Goal: Task Accomplishment & Management: Use online tool/utility

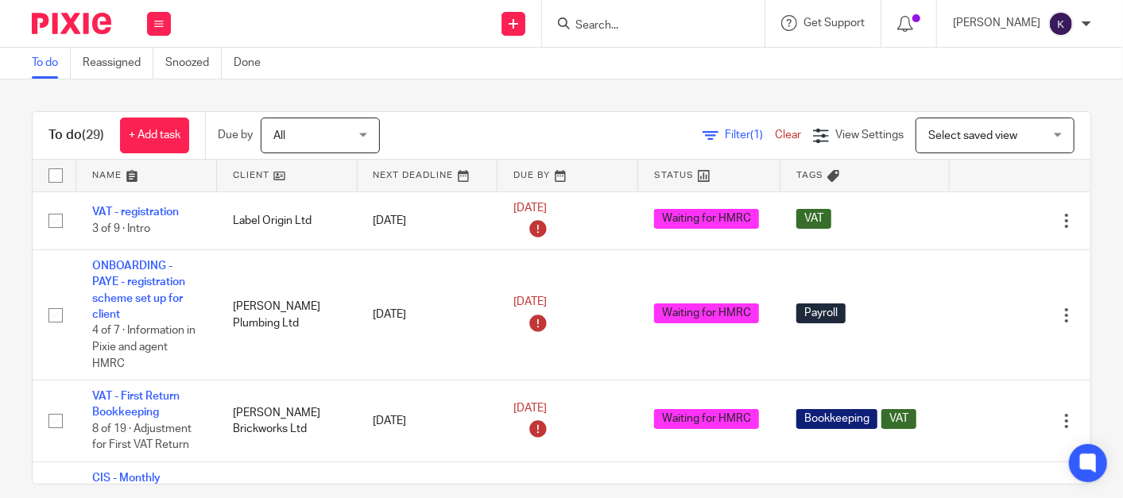
click at [664, 32] on input "Search" at bounding box center [645, 26] width 143 height 14
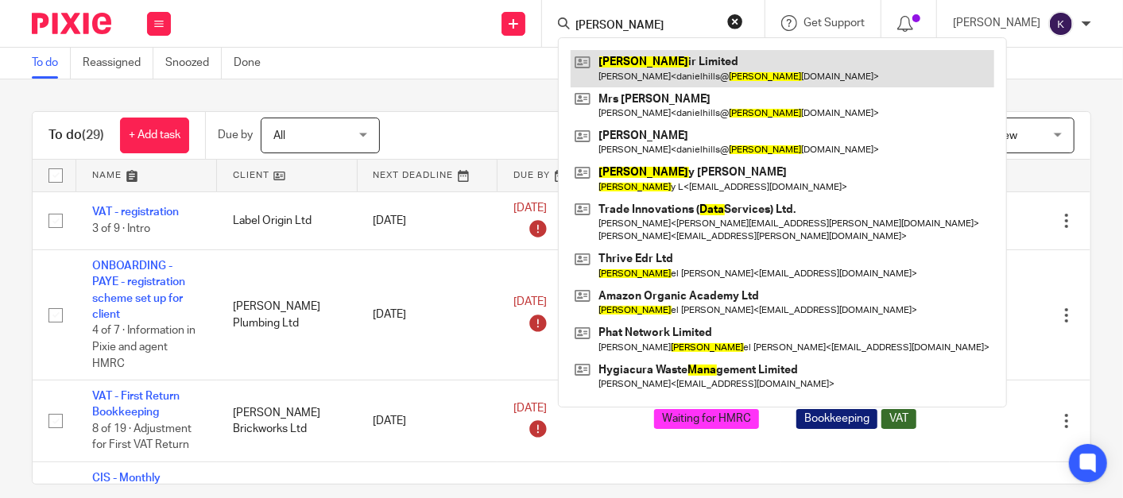
type input "dana"
click at [700, 66] on link at bounding box center [783, 68] width 424 height 37
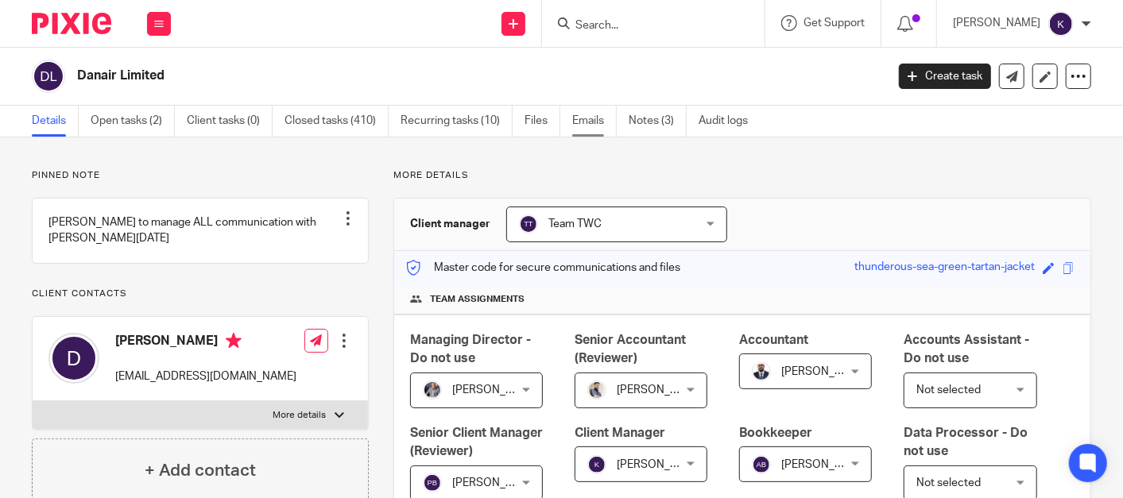
click at [584, 114] on link "Emails" at bounding box center [594, 121] width 45 height 31
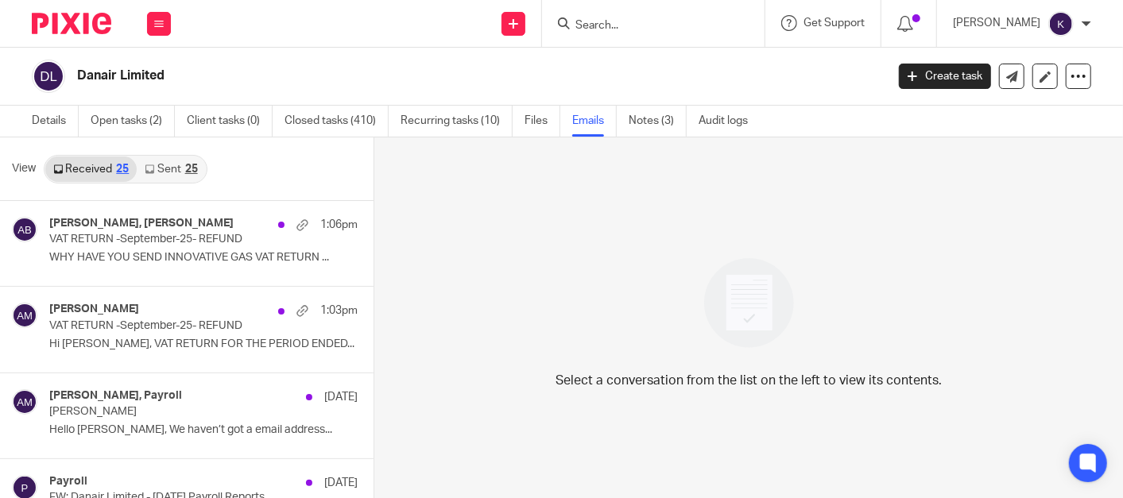
click at [169, 161] on link "Sent 25" at bounding box center [171, 169] width 68 height 25
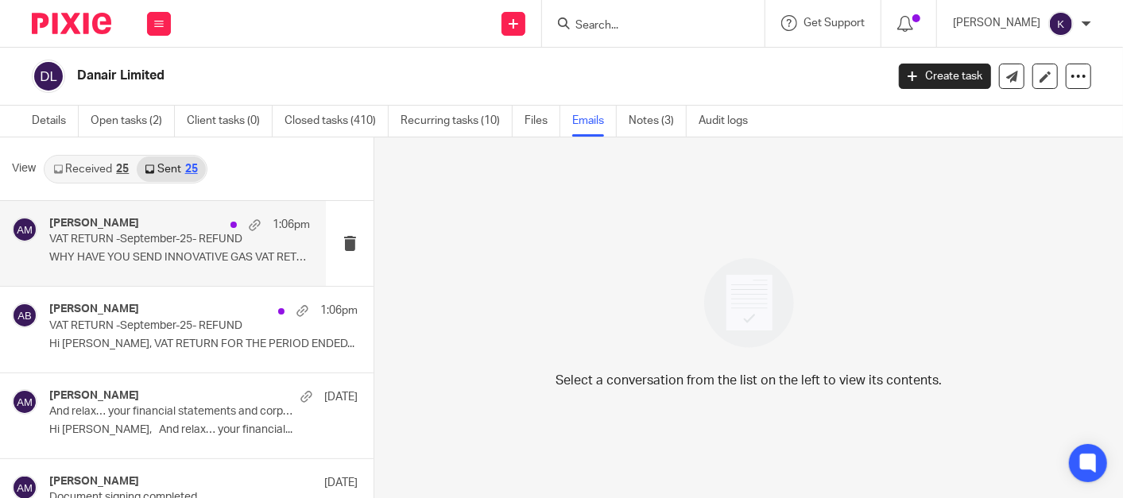
scroll to position [2, 0]
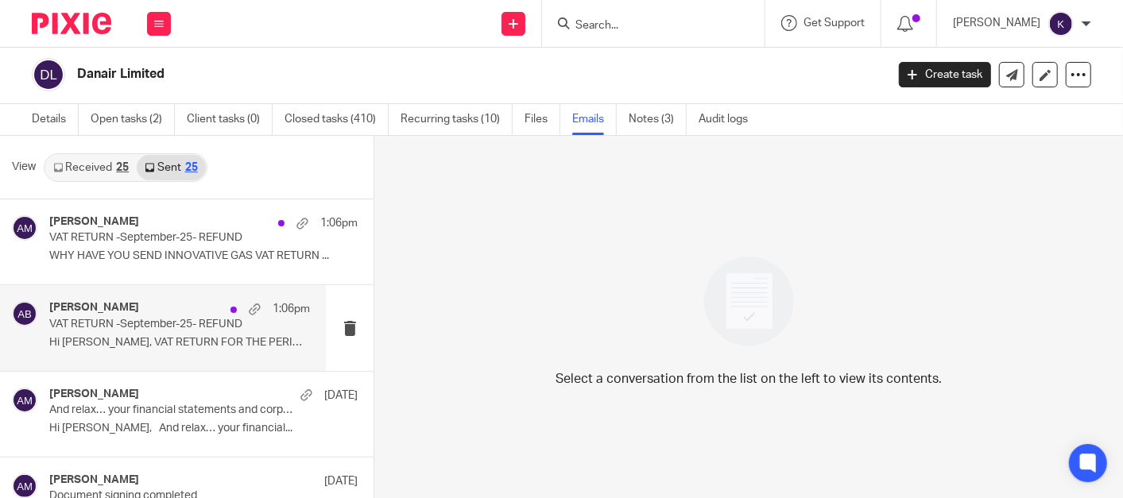
click at [145, 336] on p "Hi Daniel, VAT RETURN FOR THE PERIOD ENDED..." at bounding box center [179, 343] width 261 height 14
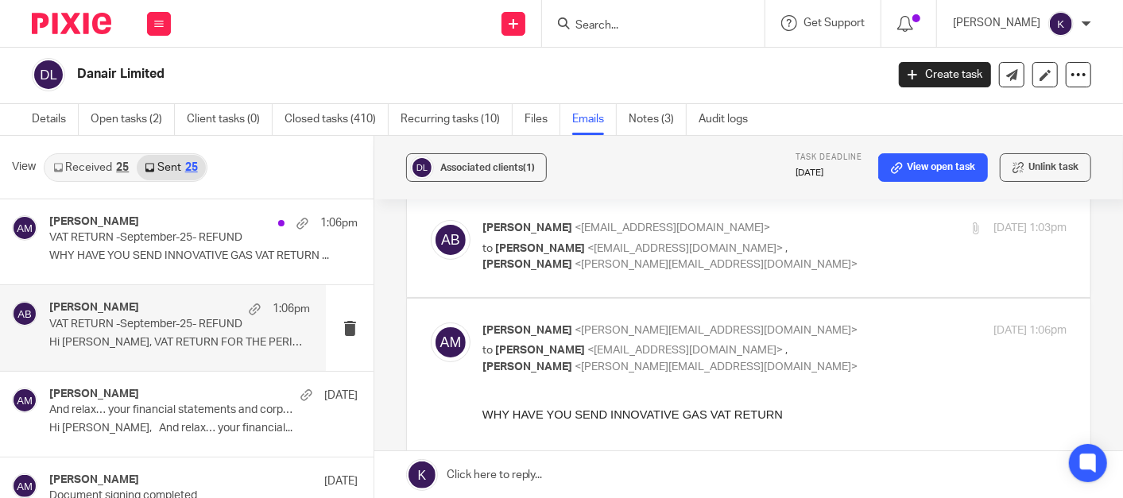
scroll to position [45, 0]
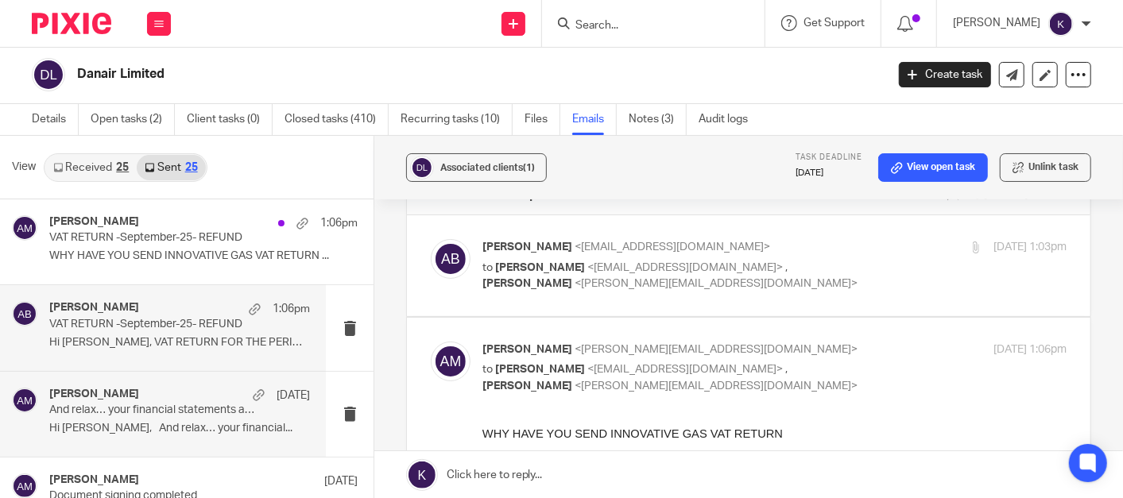
click at [158, 430] on p "Hi Daniel, And relax… your financial..." at bounding box center [179, 429] width 261 height 14
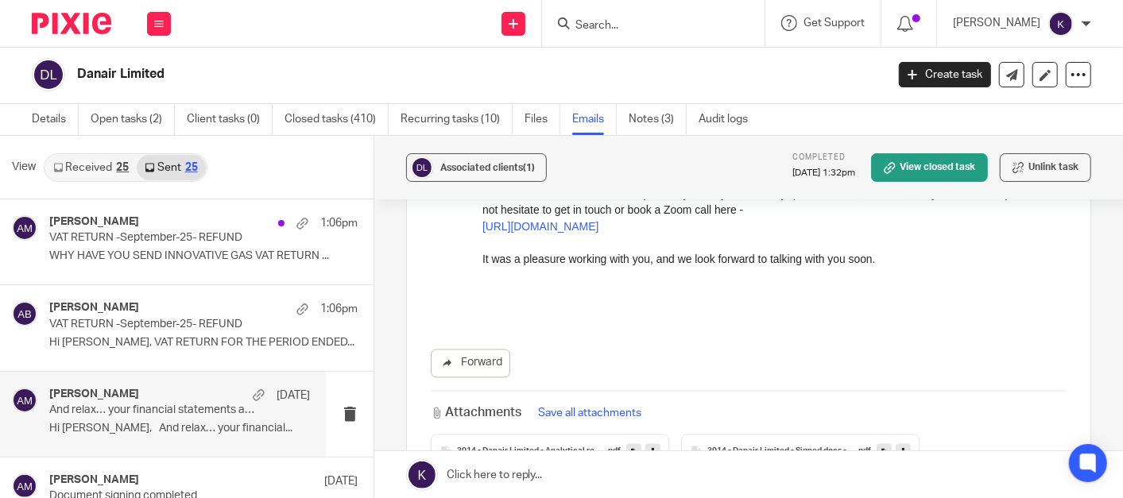
scroll to position [1766, 0]
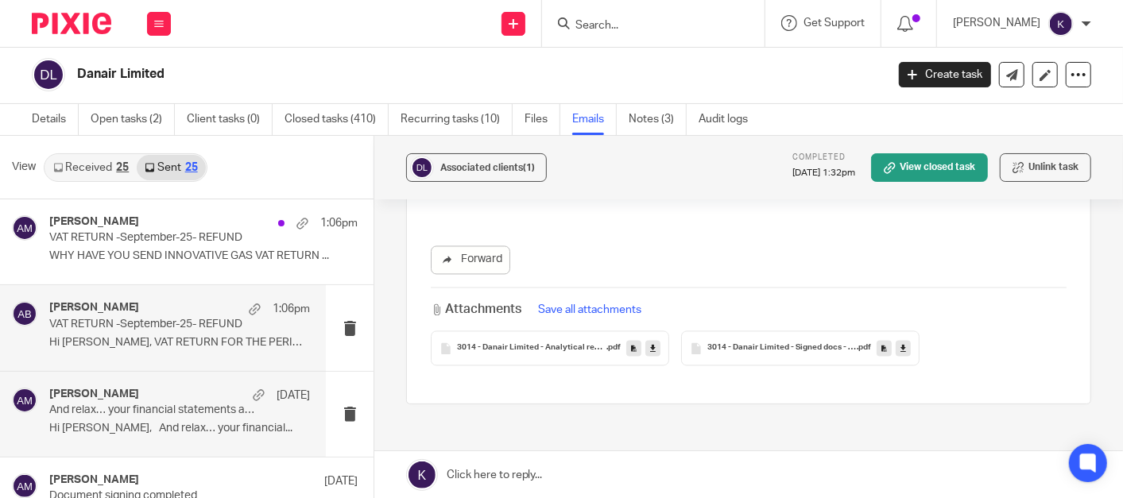
click at [168, 331] on div "Akshay Bhanushali 1:06pm VAT RETURN -September-25- REFUND Hi Daniel, VAT RETURN…" at bounding box center [179, 327] width 261 height 53
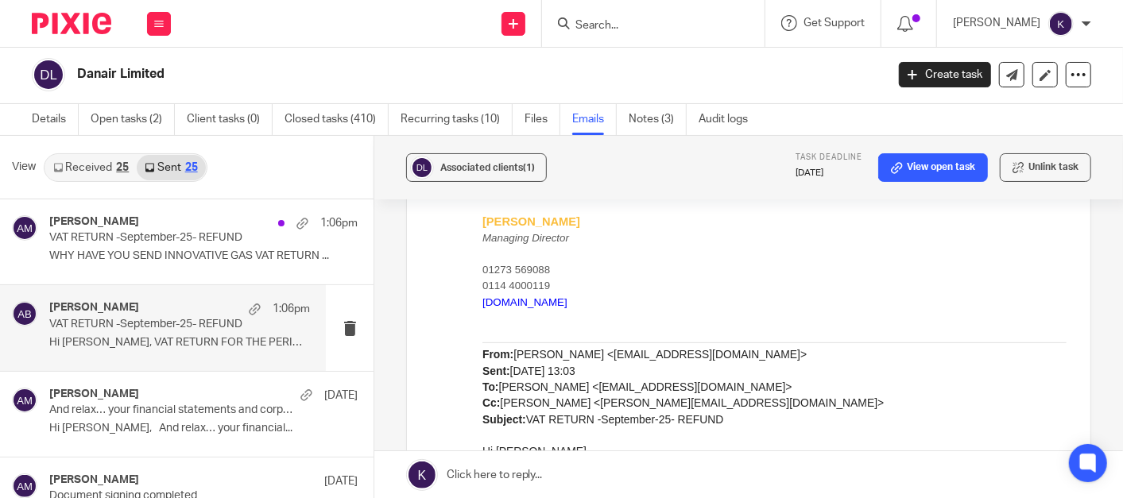
scroll to position [310, 0]
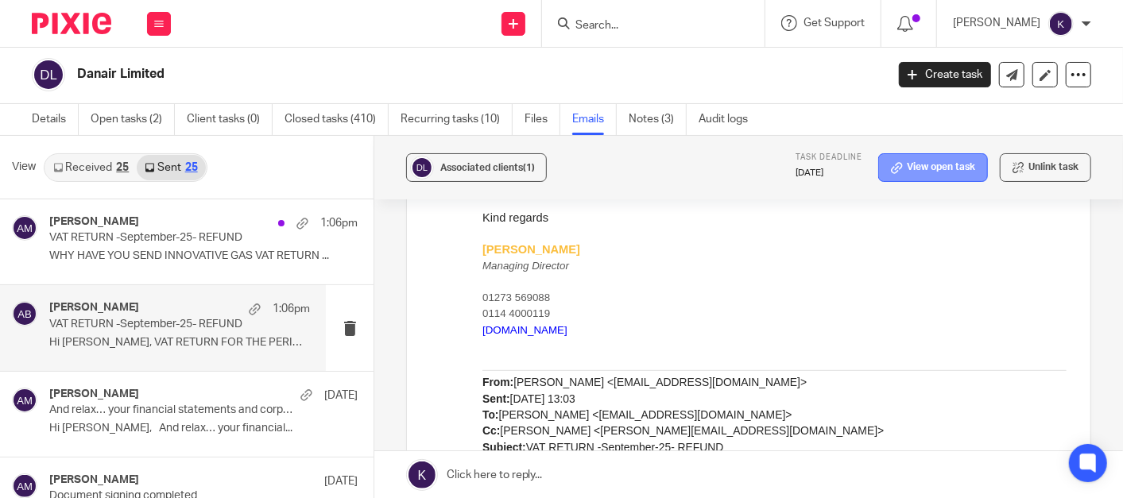
click at [908, 165] on link "View open task" at bounding box center [933, 167] width 110 height 29
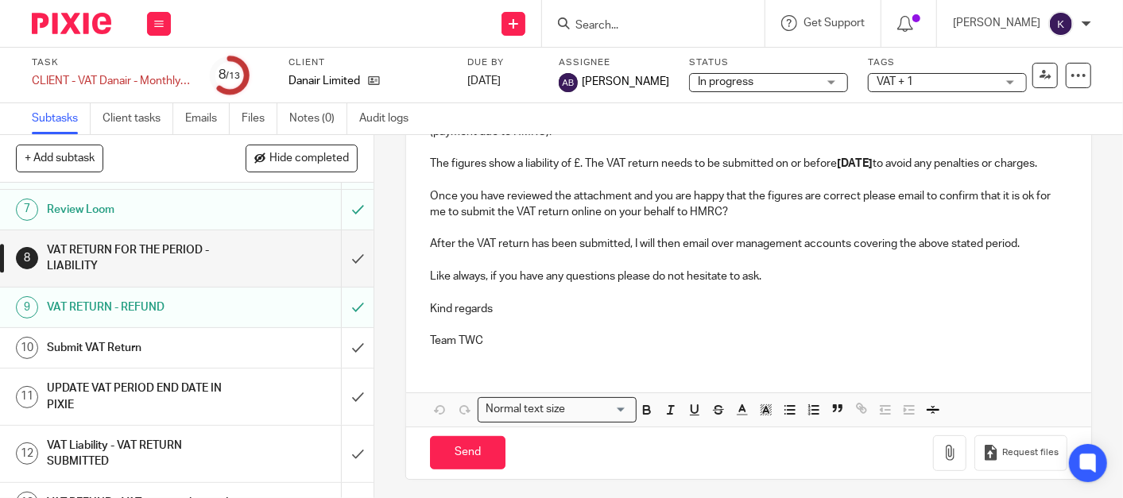
scroll to position [342, 0]
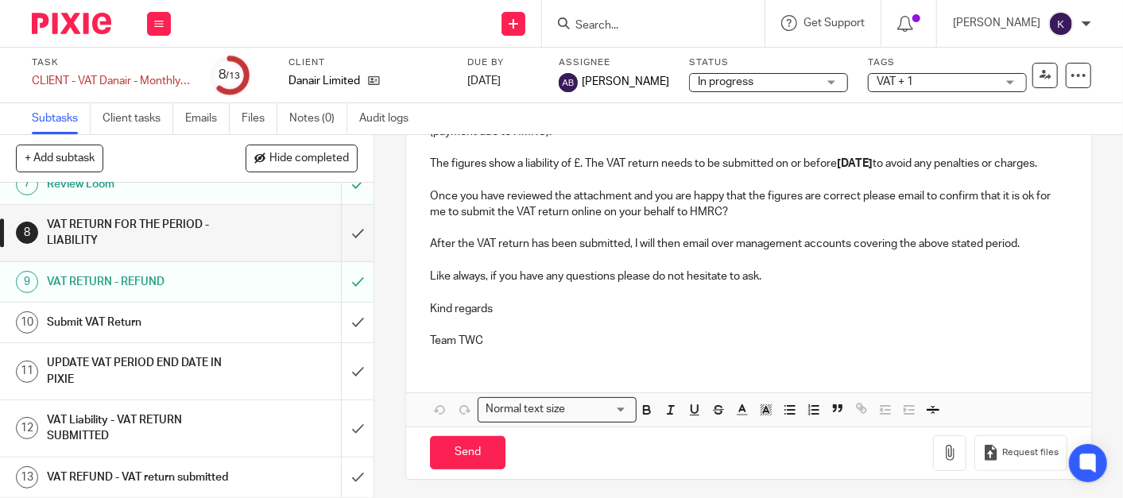
click at [191, 270] on h1 "VAT RETURN - REFUND" at bounding box center [140, 282] width 186 height 24
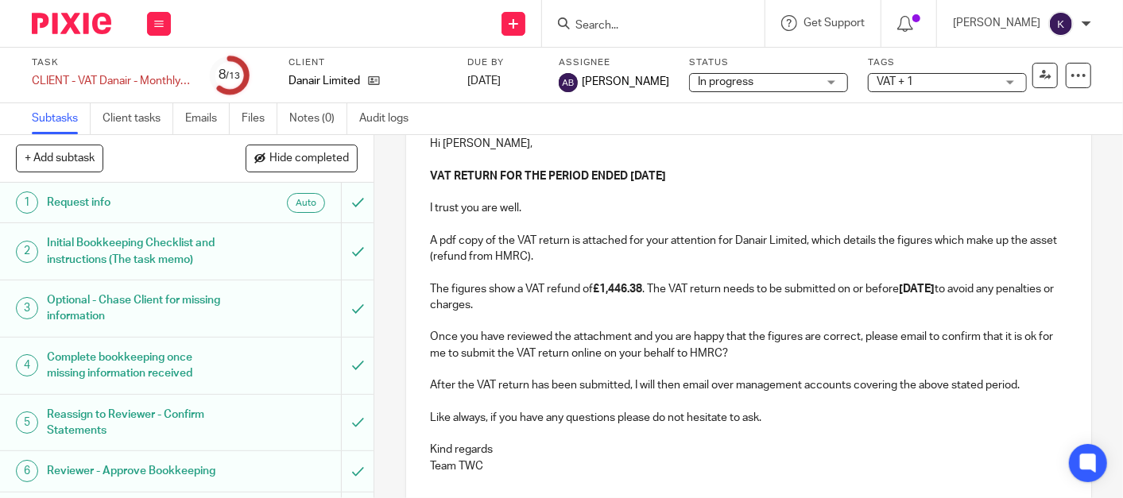
scroll to position [234, 0]
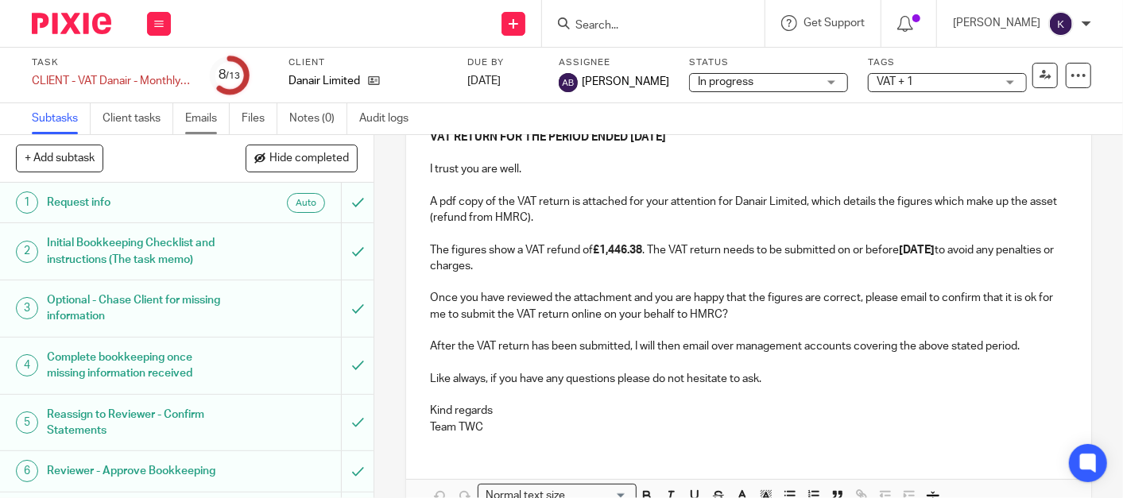
click at [216, 120] on link "Emails" at bounding box center [207, 118] width 45 height 31
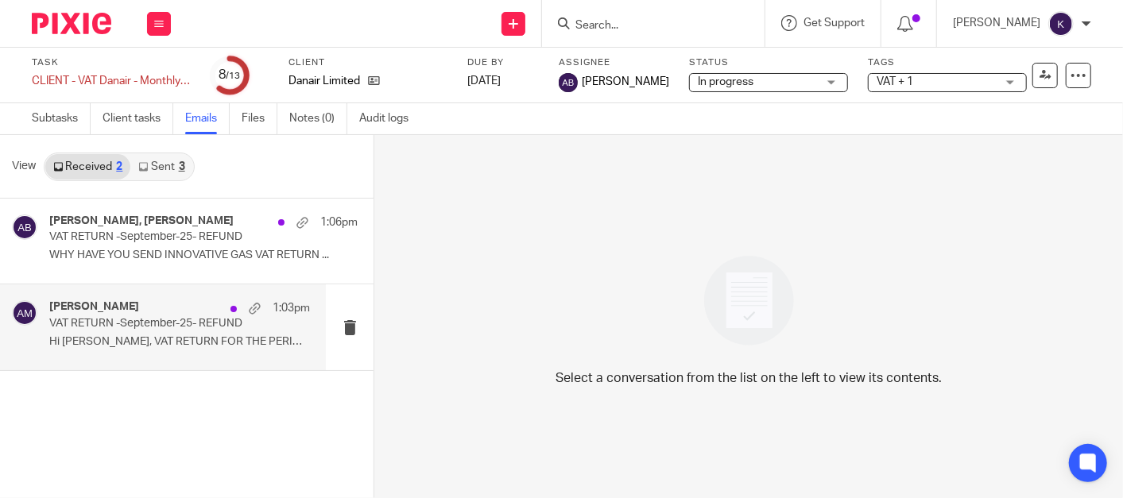
click at [160, 353] on div "[PERSON_NAME] 1:03pm VAT RETURN -September-25- REFUND Hi [PERSON_NAME], VAT RET…" at bounding box center [179, 326] width 261 height 53
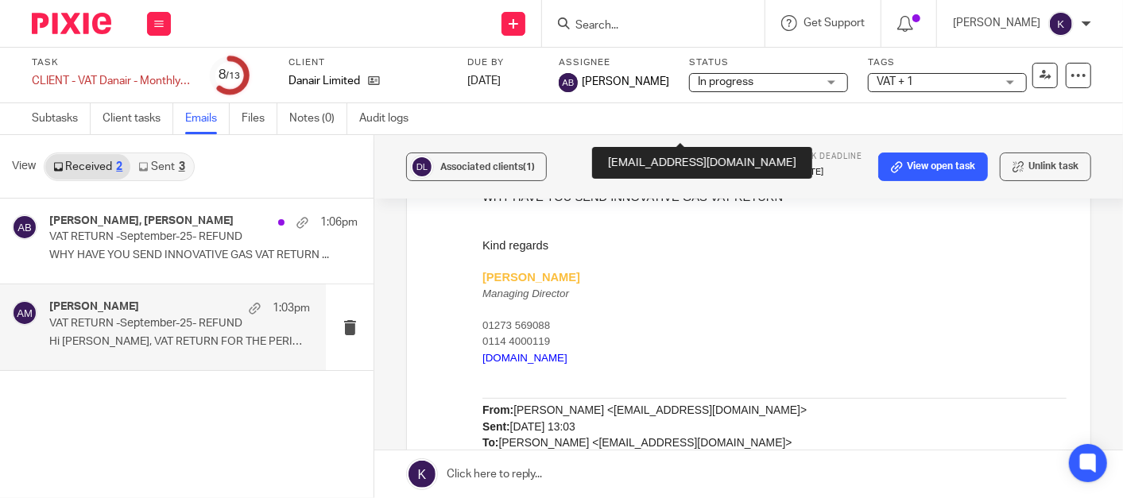
scroll to position [370, 0]
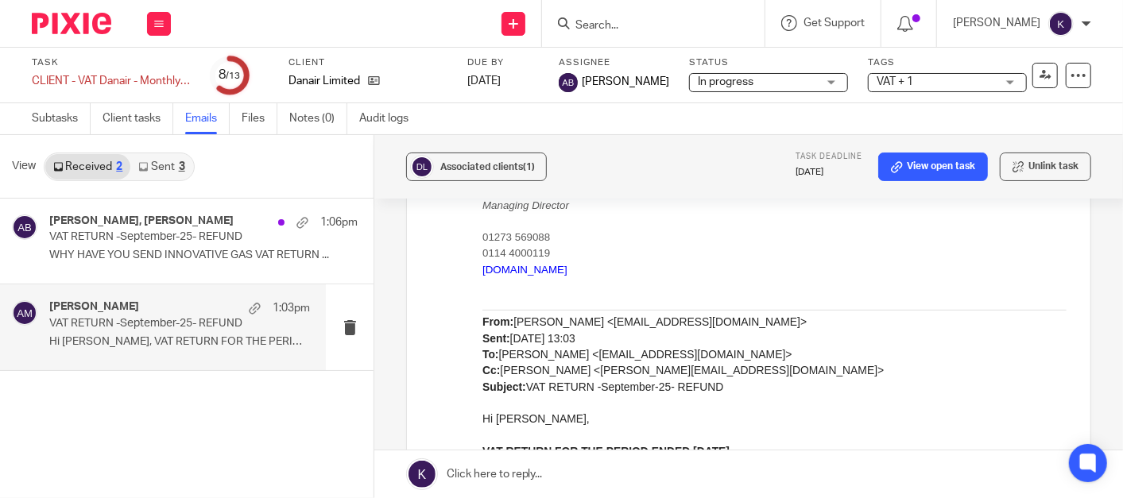
click at [175, 161] on link "Sent 3" at bounding box center [161, 166] width 62 height 25
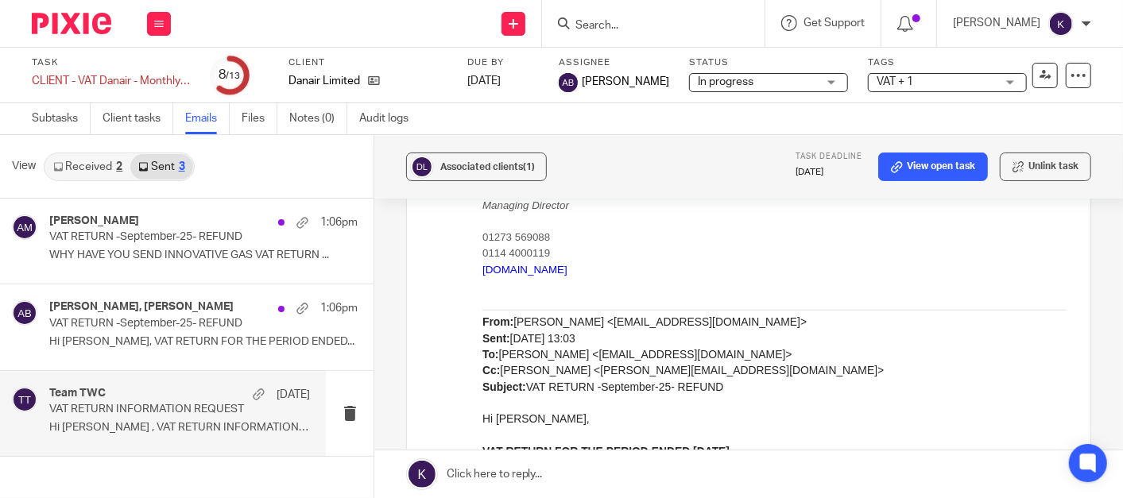
click at [150, 401] on div "Team TWC [DATE]" at bounding box center [179, 395] width 261 height 16
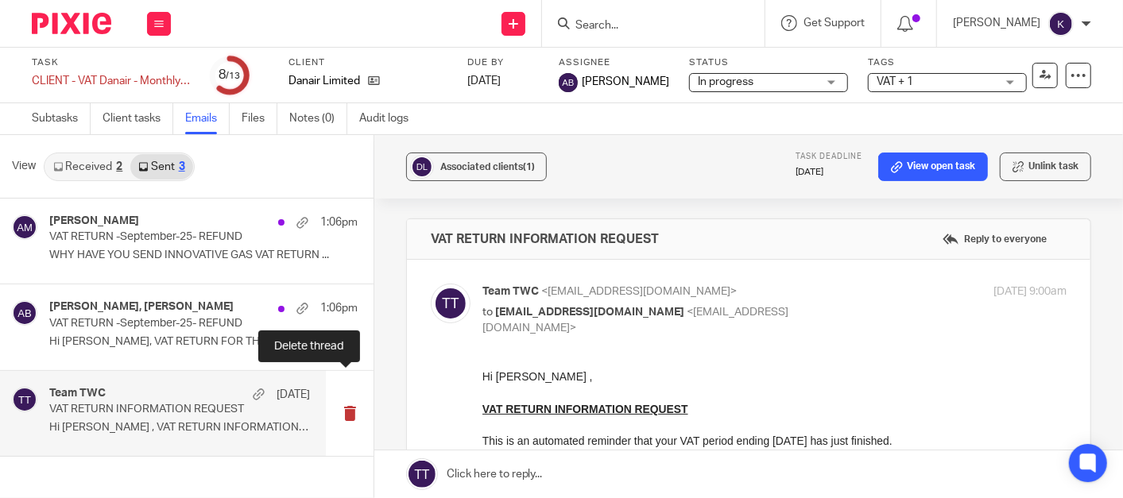
scroll to position [0, 0]
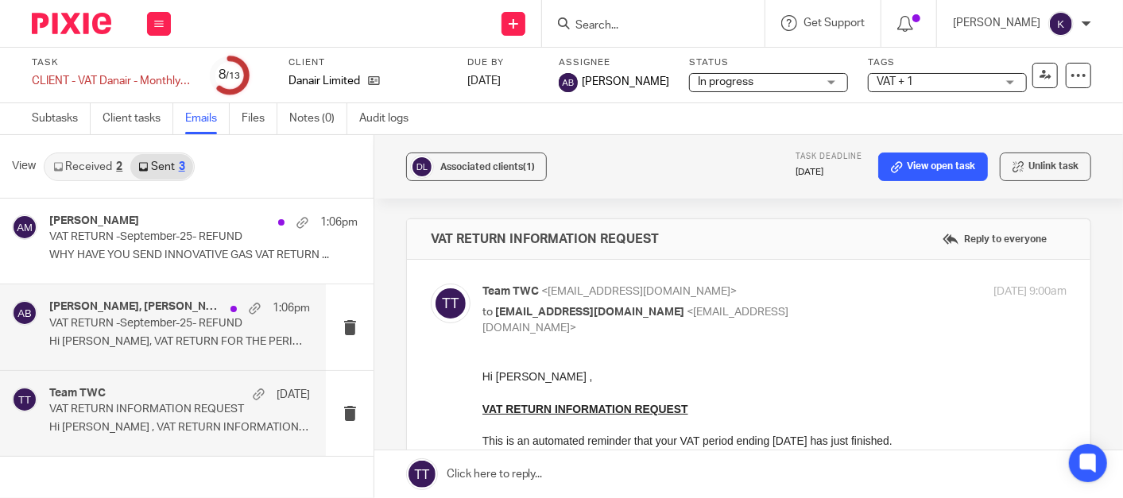
click at [201, 323] on p "VAT RETURN -September-25- REFUND" at bounding box center [153, 324] width 208 height 14
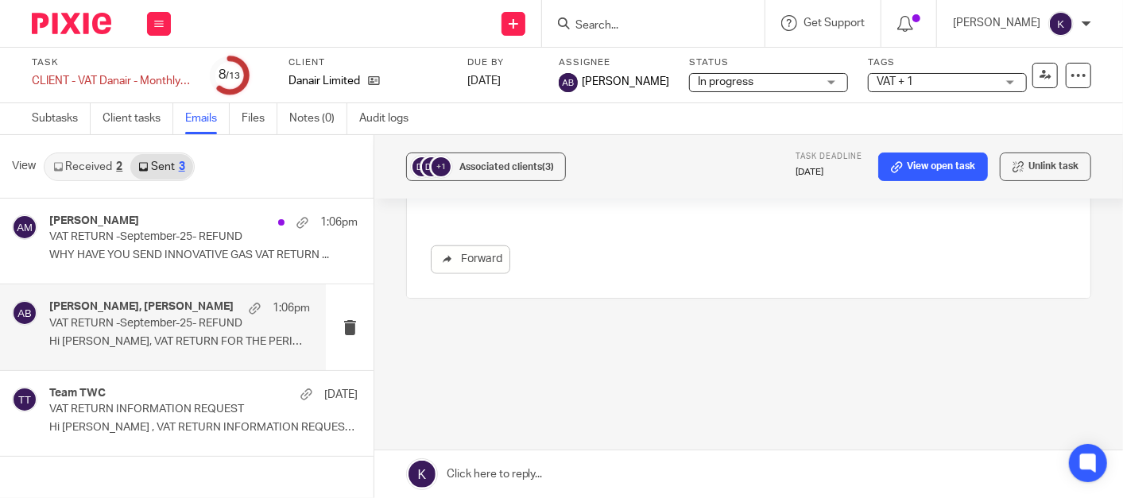
scroll to position [928, 0]
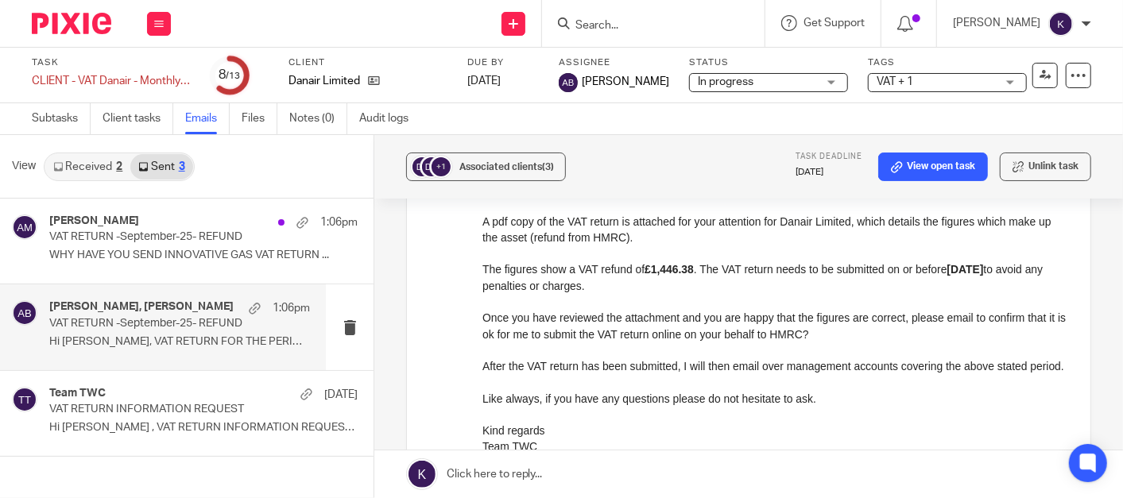
scroll to position [575, 0]
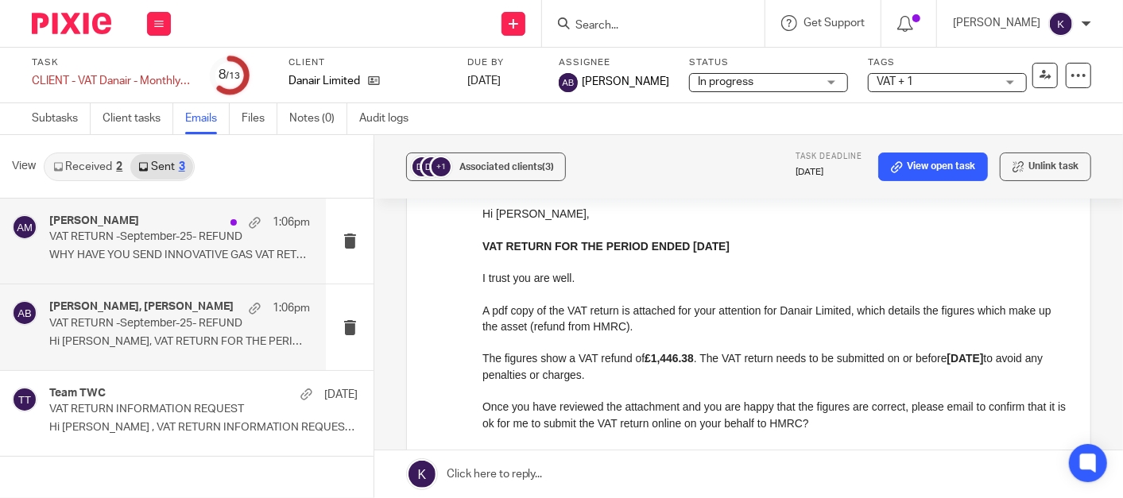
click at [201, 254] on p "WHY HAVE YOU SEND INNOVATIVE GAS VAT RETURN ..." at bounding box center [179, 256] width 261 height 14
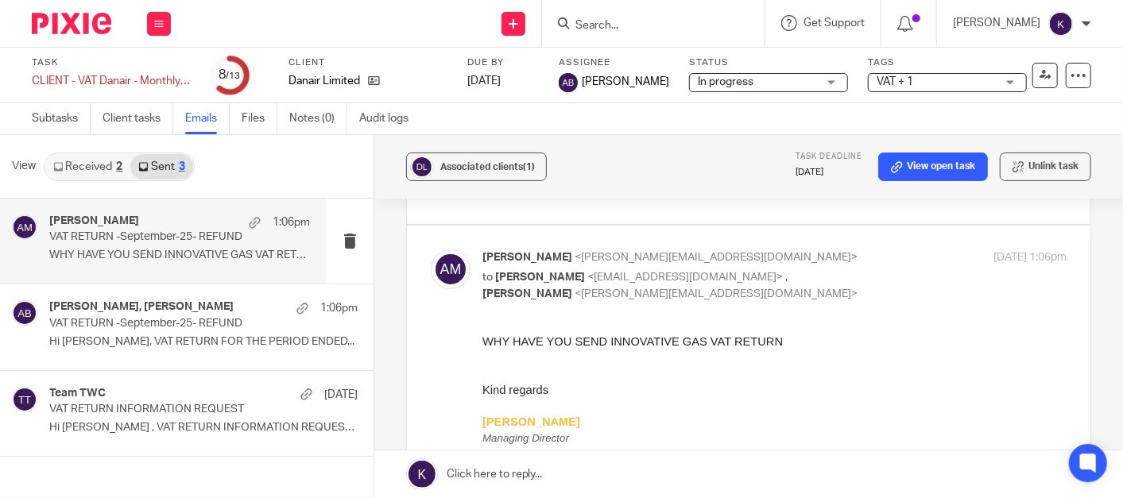
scroll to position [0, 0]
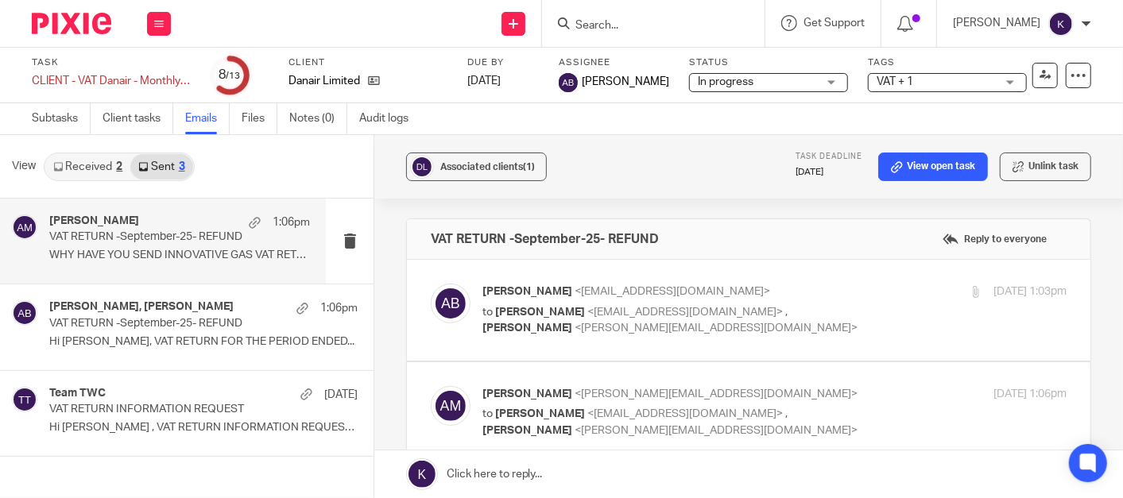
click at [781, 292] on p "[PERSON_NAME] <[EMAIL_ADDRESS][DOMAIN_NAME]>" at bounding box center [676, 292] width 389 height 17
checkbox input "true"
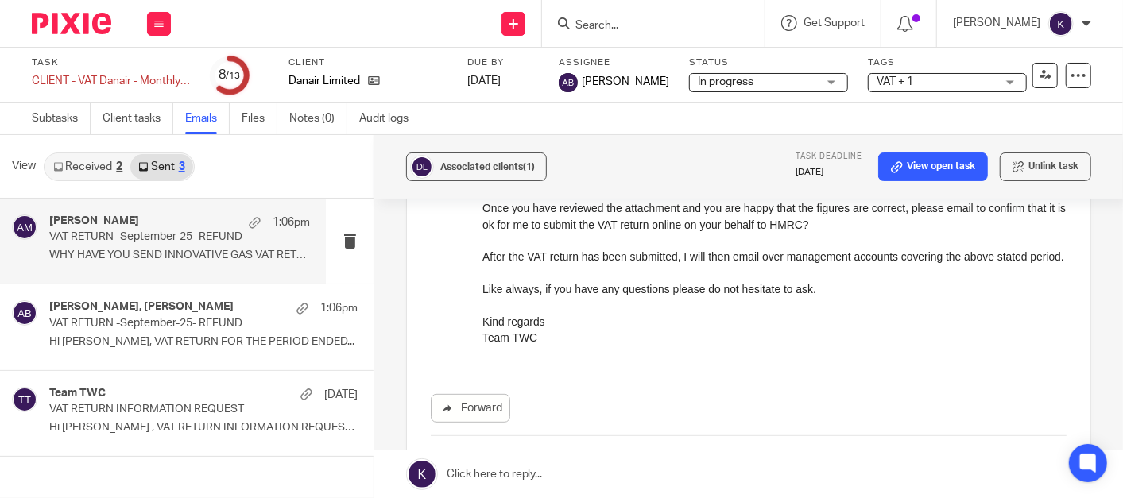
scroll to position [529, 0]
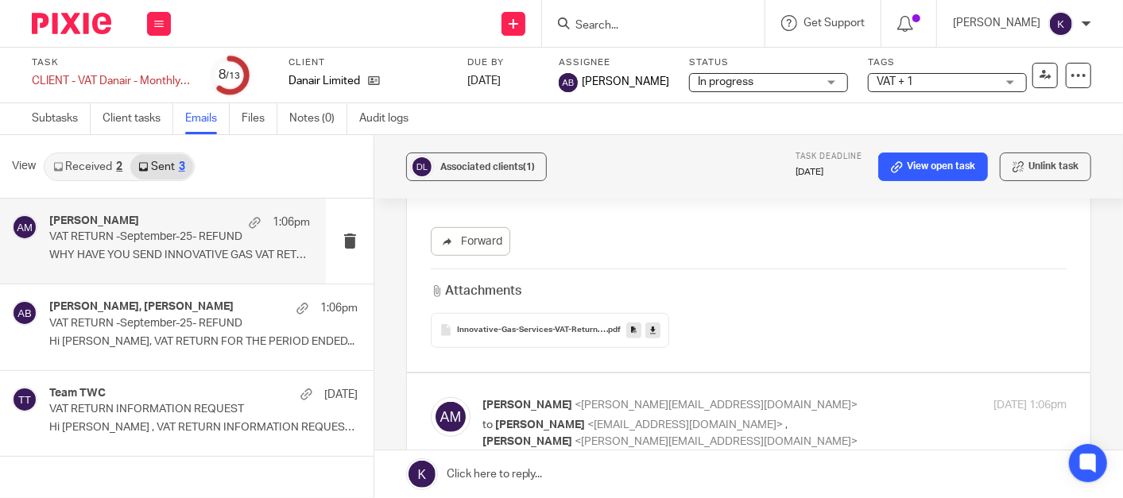
click at [545, 340] on div "Innovative-Gas-Services-VAT-Return (1) .pdf" at bounding box center [550, 330] width 238 height 35
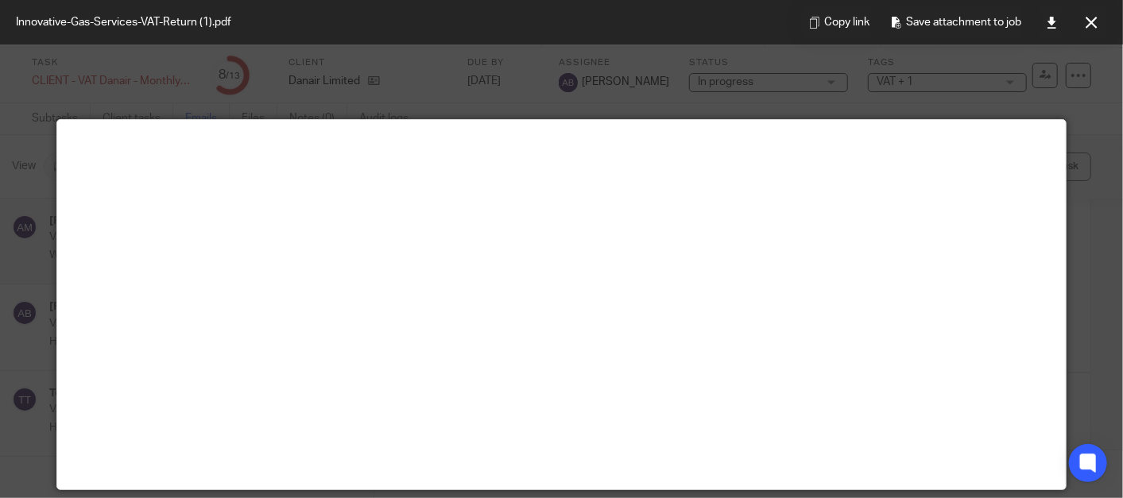
drag, startPoint x: 608, startPoint y: 268, endPoint x: 669, endPoint y: 234, distance: 70.1
click at [610, 268] on main at bounding box center [561, 305] width 1009 height 370
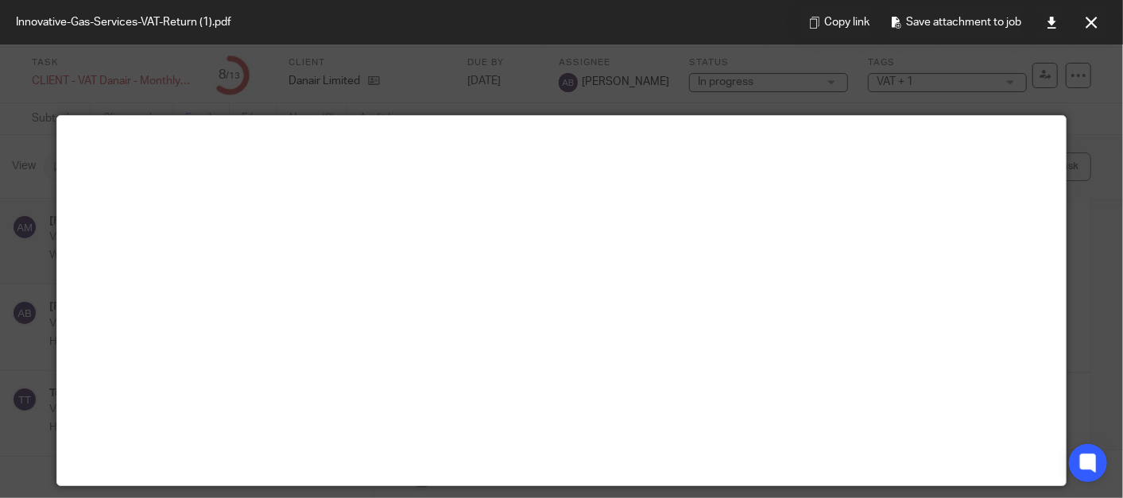
scroll to position [0, 0]
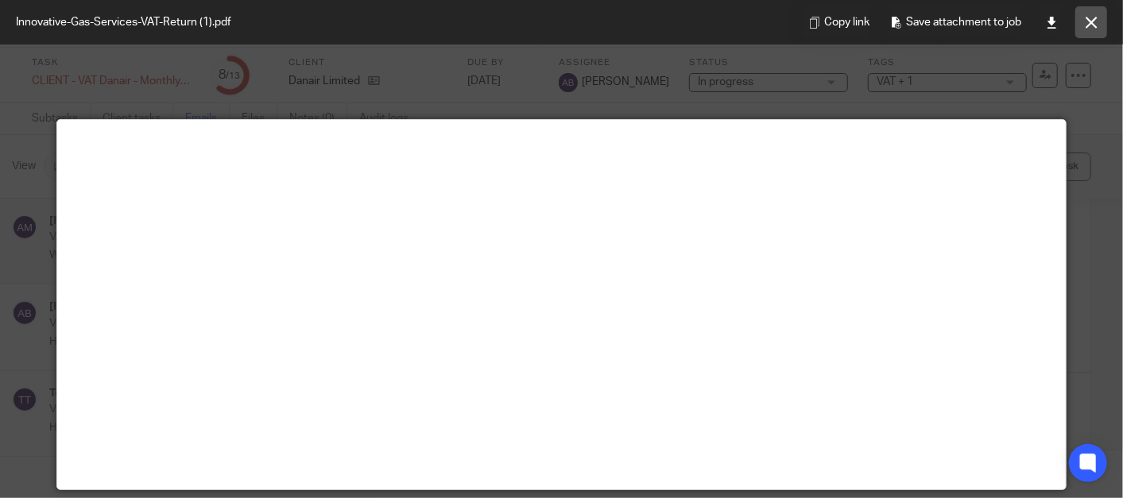
click at [1098, 25] on button at bounding box center [1091, 22] width 32 height 32
